Goal: Transaction & Acquisition: Purchase product/service

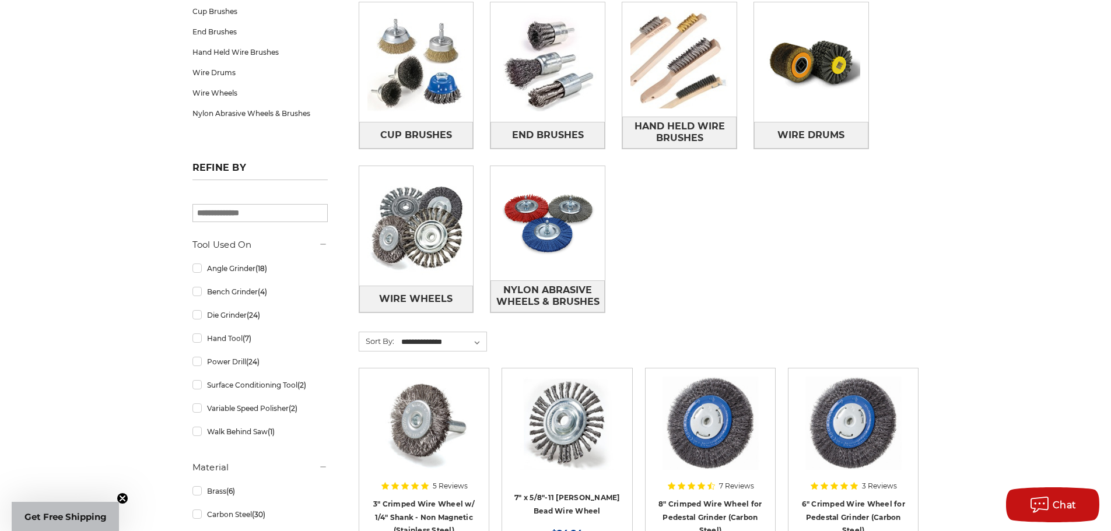
scroll to position [233, 0]
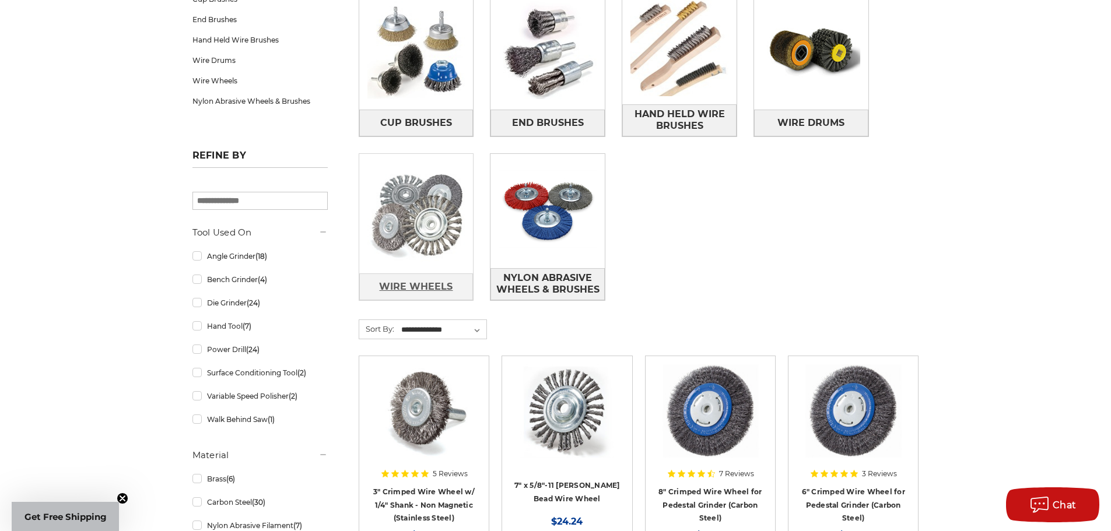
click at [410, 280] on span "Wire Wheels" at bounding box center [415, 287] width 73 height 20
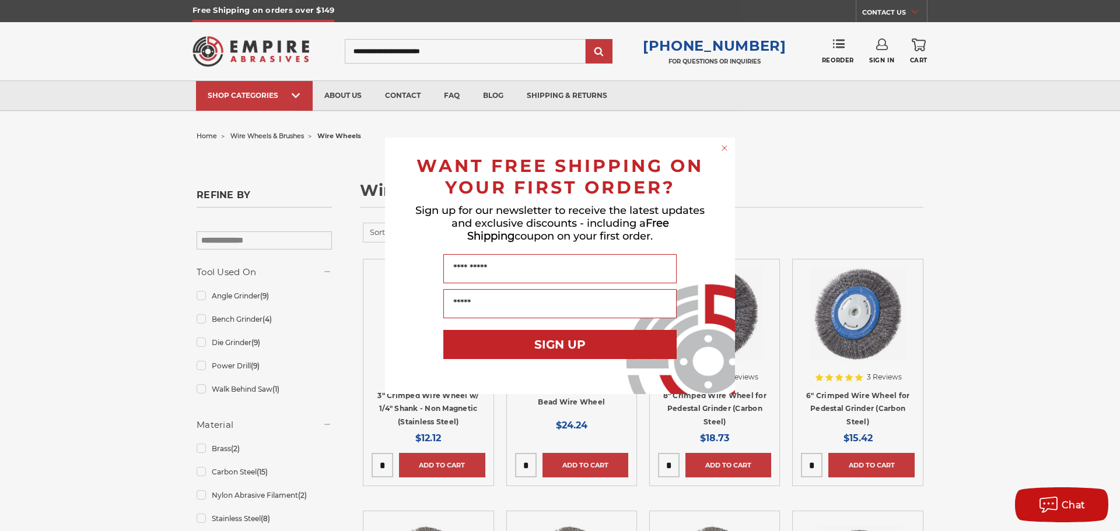
click at [724, 147] on icon "Close dialog" at bounding box center [724, 148] width 5 height 5
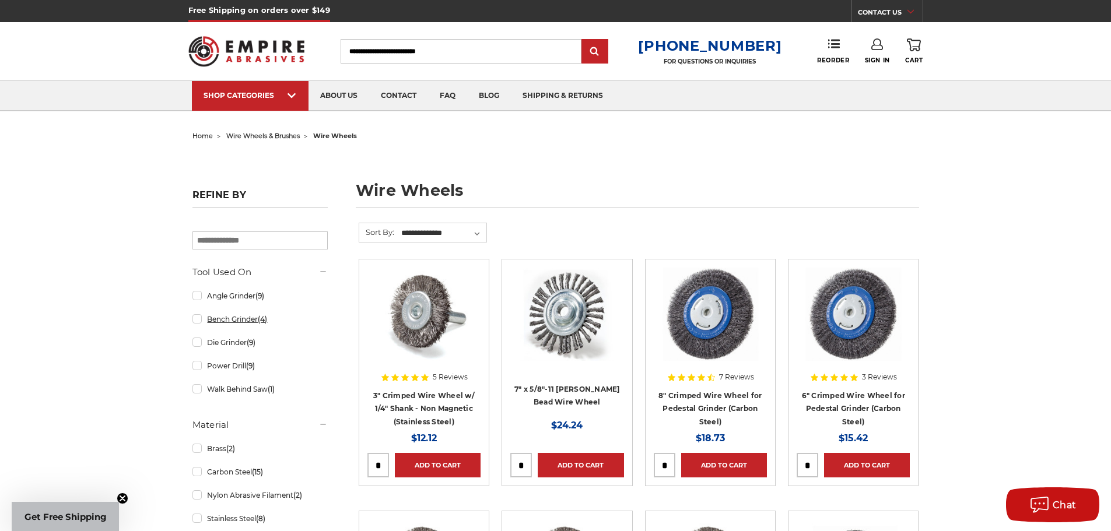
click at [194, 318] on link "Bench Grinder (4)" at bounding box center [259, 319] width 135 height 20
